Goal: Task Accomplishment & Management: Complete application form

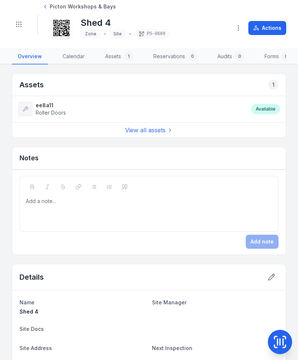
click at [19, 28] on icon "Toggle navigation" at bounding box center [18, 24] width 7 height 7
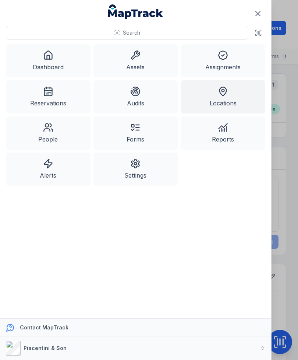
click at [126, 60] on link "Assets" at bounding box center [135, 60] width 85 height 33
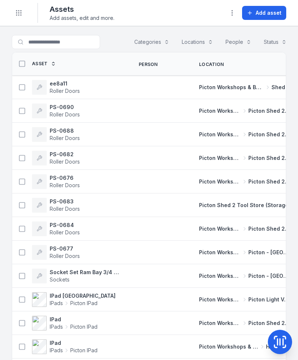
click at [210, 86] on span "Picton Workshops & Bays" at bounding box center [231, 87] width 65 height 7
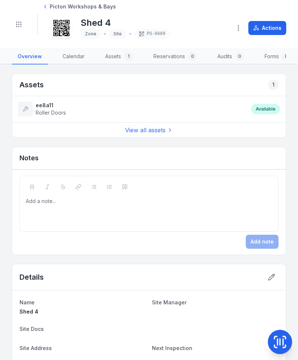
click at [62, 25] on icon at bounding box center [61, 28] width 16 height 16
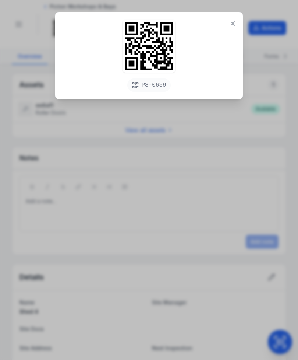
click at [236, 26] on icon at bounding box center [232, 23] width 7 height 7
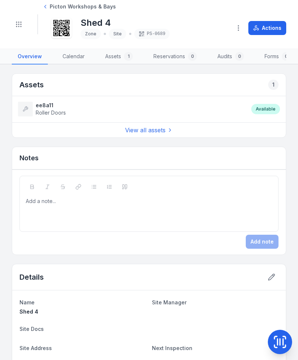
click at [28, 21] on div "Toggle Navigation" at bounding box center [25, 24] width 26 height 20
click at [22, 23] on button "Toggle Navigation" at bounding box center [19, 24] width 14 height 14
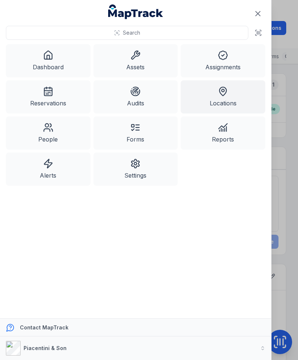
click at [150, 62] on link "Assets" at bounding box center [135, 60] width 85 height 33
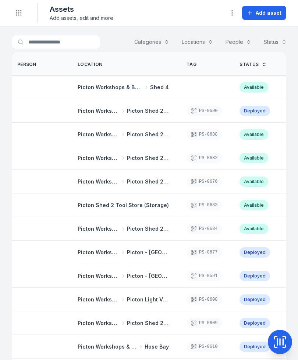
scroll to position [0, 123]
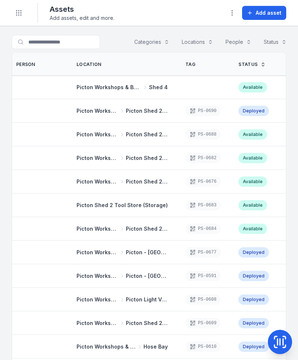
click at [208, 88] on div at bounding box center [203, 87] width 53 height 6
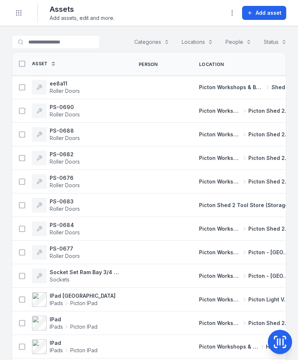
scroll to position [0, 0]
click at [270, 19] on button "Add asset" at bounding box center [264, 13] width 44 height 14
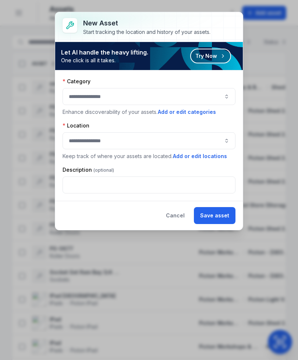
click at [205, 98] on button "button" at bounding box center [149, 96] width 173 height 17
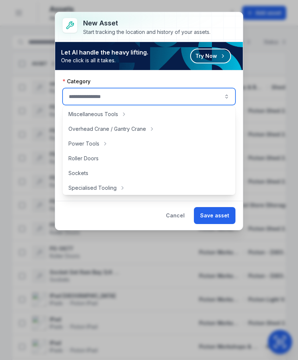
scroll to position [282, 0]
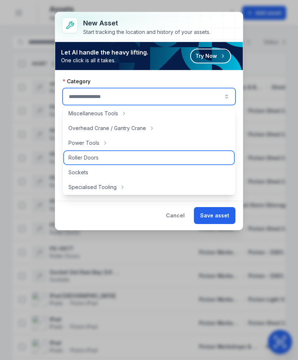
click at [132, 155] on div "Roller Doors" at bounding box center [149, 157] width 170 height 13
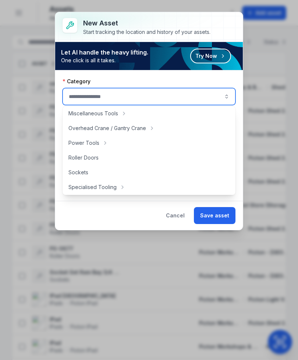
type input "**********"
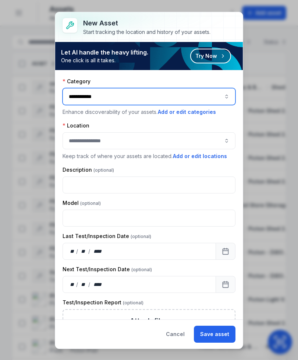
click at [204, 138] on button "button" at bounding box center [149, 140] width 173 height 17
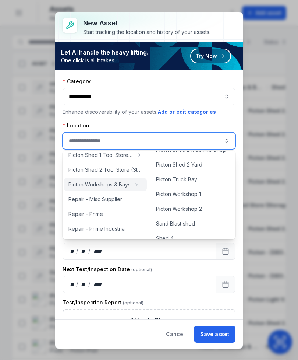
scroll to position [307, 0]
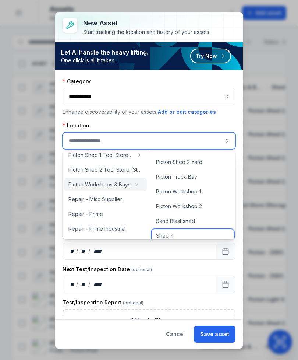
click at [186, 234] on div "Shed 4" at bounding box center [193, 235] width 82 height 13
type input "******"
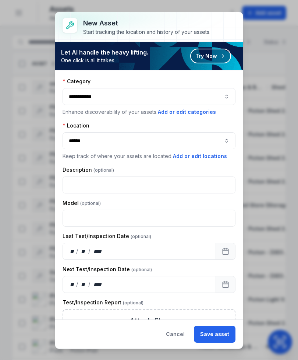
click at [221, 333] on button "Save asset" at bounding box center [215, 333] width 42 height 17
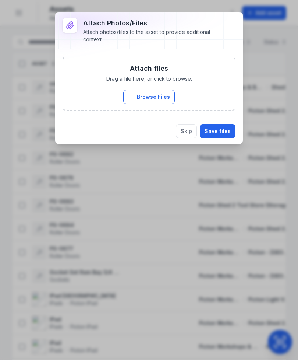
click at [191, 132] on button "Skip" at bounding box center [186, 131] width 21 height 14
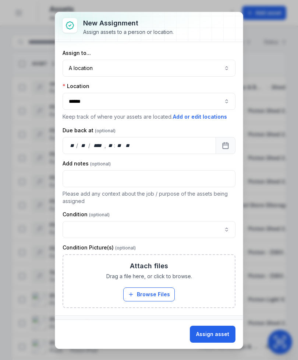
click at [223, 331] on button "Assign asset" at bounding box center [213, 333] width 46 height 17
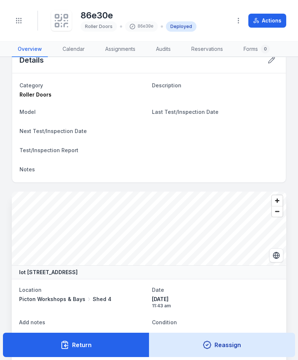
scroll to position [3, 0]
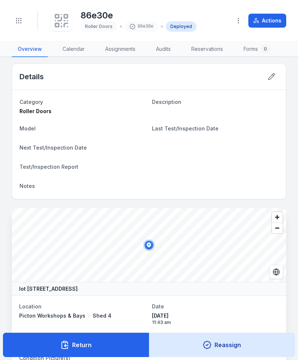
click at [66, 21] on icon at bounding box center [61, 21] width 16 height 16
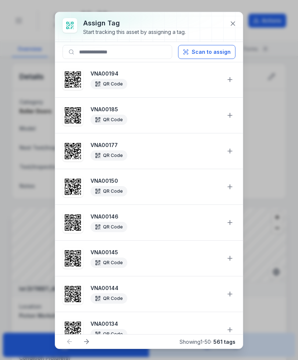
click at [221, 53] on button "Scan to assign" at bounding box center [206, 52] width 57 height 14
